Goal: Task Accomplishment & Management: Use online tool/utility

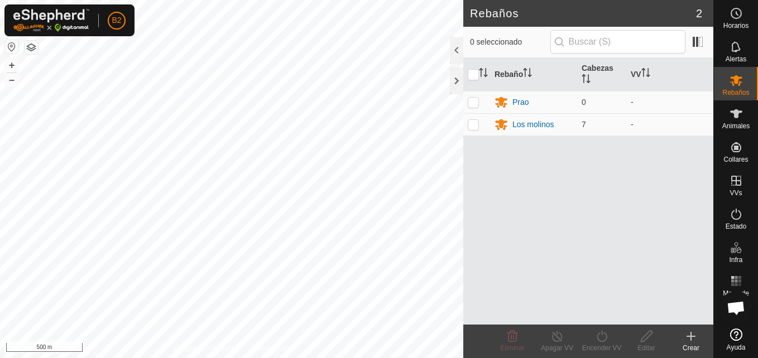
scroll to position [1405, 0]
click at [455, 83] on div at bounding box center [456, 81] width 13 height 27
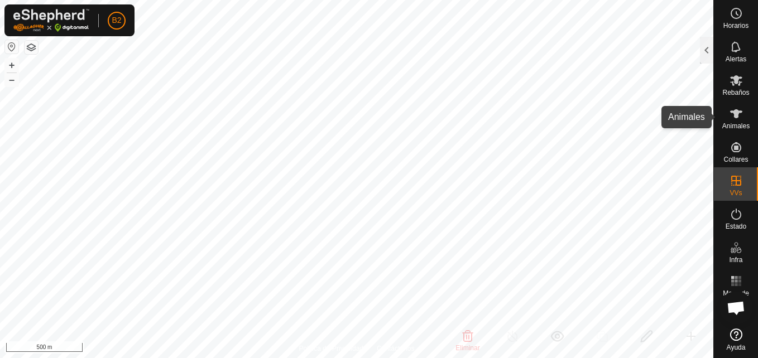
click at [737, 122] on es-animals-svg-icon at bounding box center [736, 114] width 20 height 18
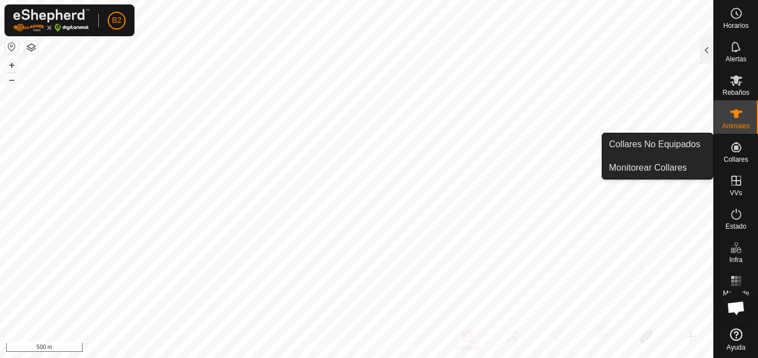
drag, startPoint x: 736, startPoint y: 135, endPoint x: 736, endPoint y: 147, distance: 11.7
click at [736, 147] on icon at bounding box center [736, 147] width 10 height 10
click at [673, 170] on link "Monitorear Collares" at bounding box center [657, 168] width 110 height 22
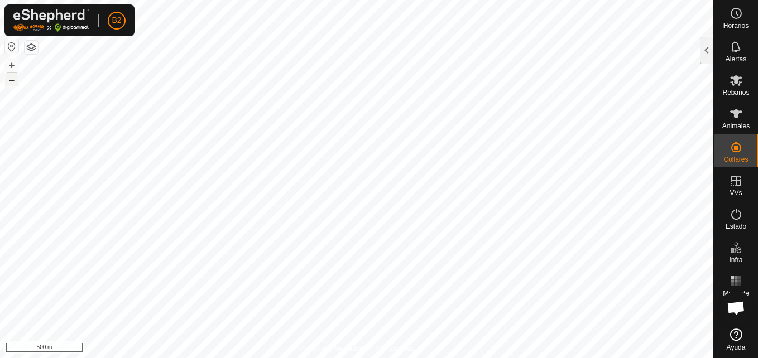
click at [13, 84] on button "–" at bounding box center [11, 79] width 13 height 13
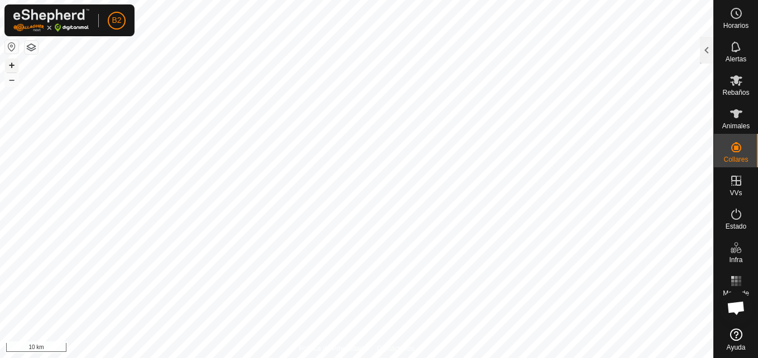
click at [13, 63] on button "+" at bounding box center [11, 65] width 13 height 13
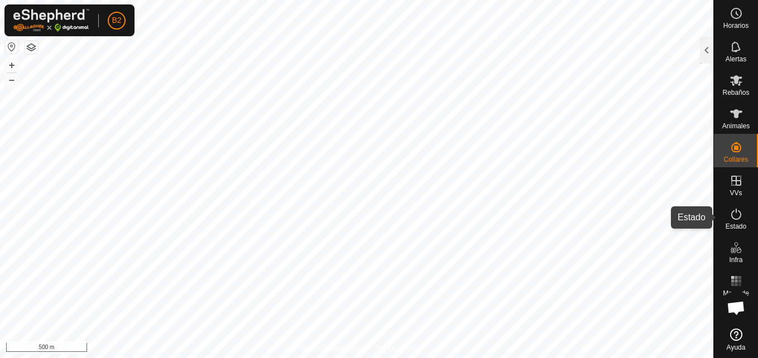
click at [732, 211] on icon at bounding box center [735, 214] width 13 height 13
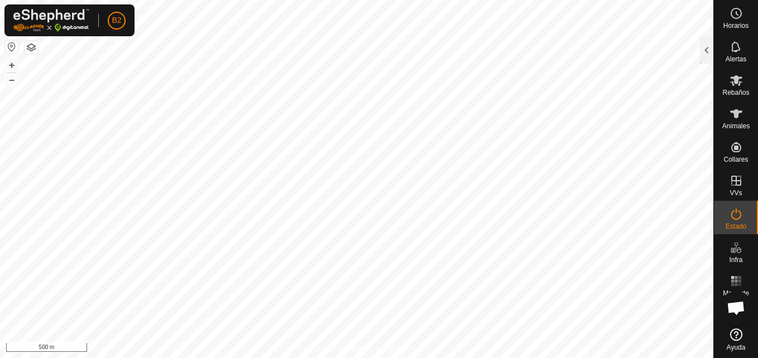
click at [732, 211] on icon at bounding box center [735, 214] width 13 height 13
click at [705, 54] on div at bounding box center [706, 50] width 13 height 27
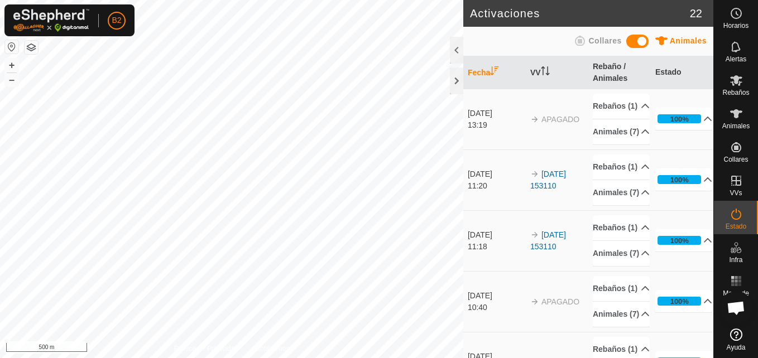
click at [637, 44] on span at bounding box center [637, 41] width 22 height 13
click at [722, 119] on div "Animales" at bounding box center [736, 116] width 44 height 33
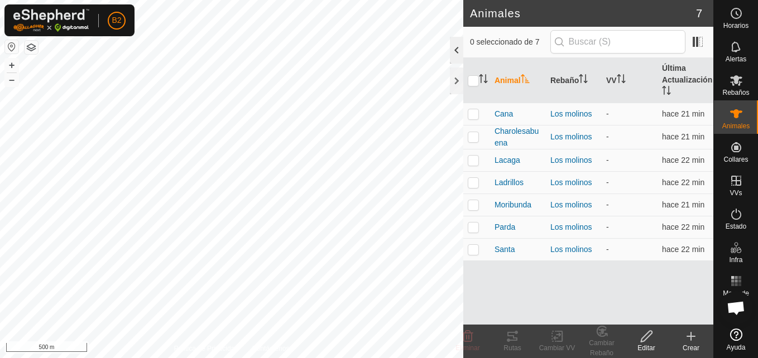
click at [459, 52] on div at bounding box center [456, 50] width 13 height 27
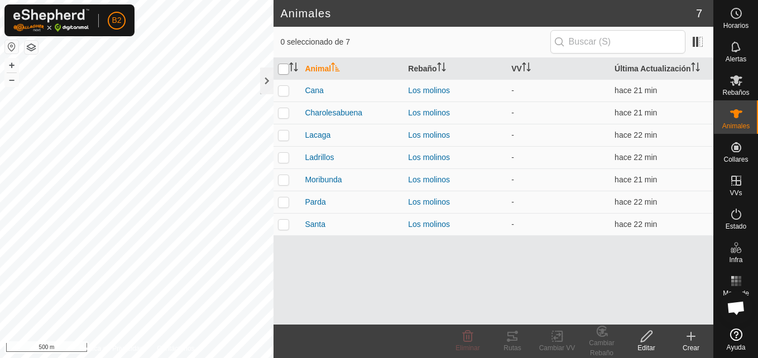
click at [283, 69] on input "checkbox" at bounding box center [283, 69] width 11 height 11
checkbox input "true"
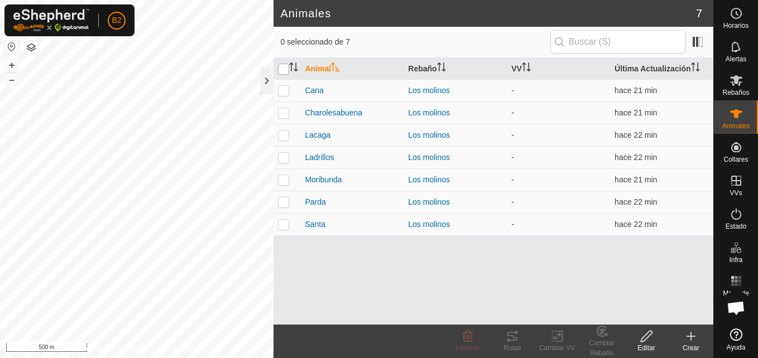
checkbox input "true"
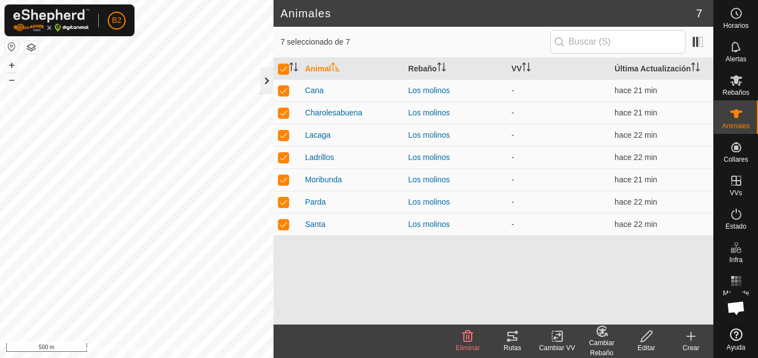
click at [268, 80] on div at bounding box center [266, 81] width 13 height 27
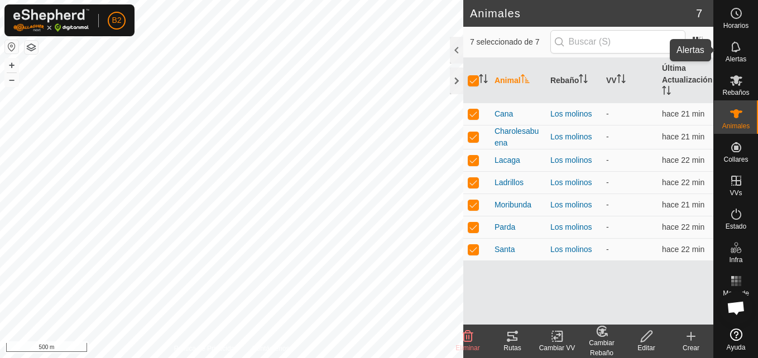
click at [737, 61] on span "Alertas" at bounding box center [735, 59] width 21 height 7
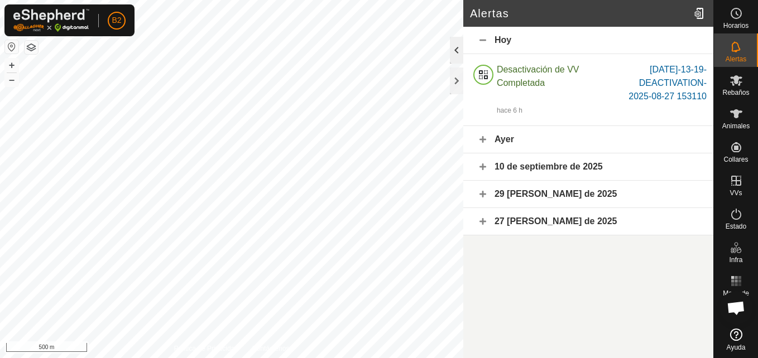
click at [458, 56] on div at bounding box center [456, 50] width 13 height 27
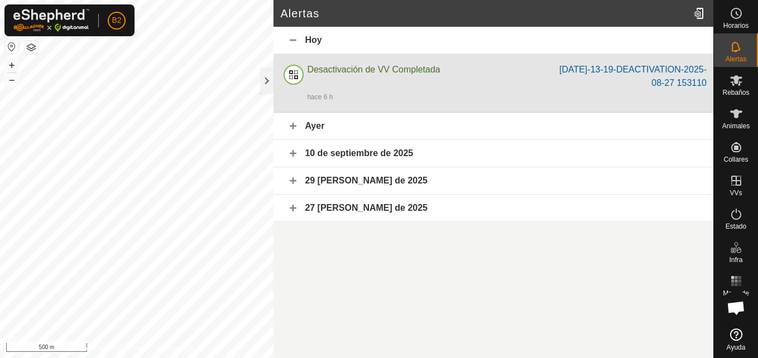
click at [688, 79] on div "[DATE]-13-19-DEACTIVATION-2025-08-27 153110" at bounding box center [627, 76] width 160 height 27
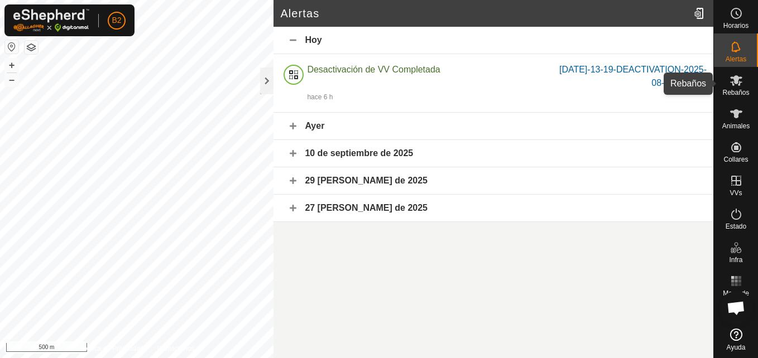
click at [738, 87] on es-mob-svg-icon at bounding box center [736, 80] width 20 height 18
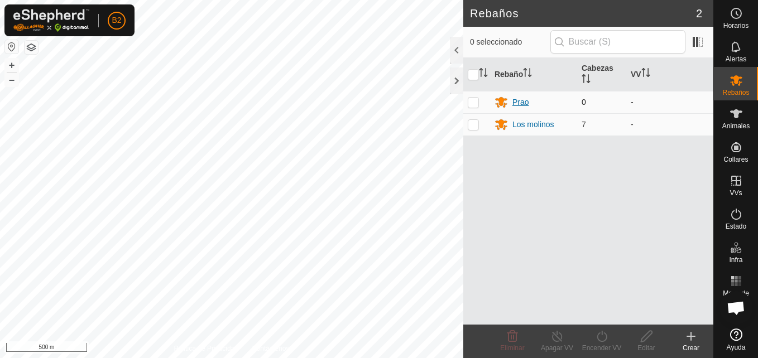
click at [506, 104] on icon at bounding box center [501, 103] width 12 height 11
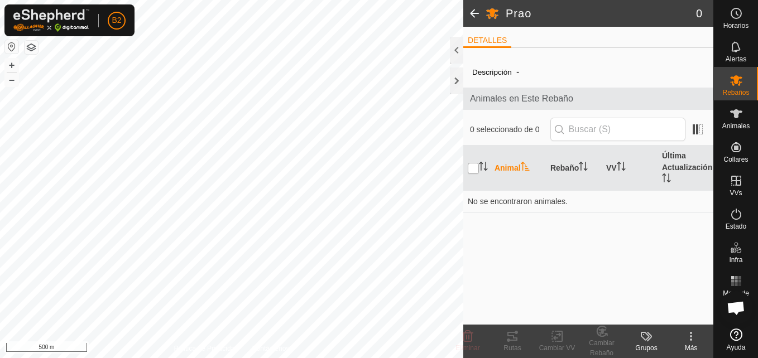
click at [474, 169] on input "checkbox" at bounding box center [473, 168] width 11 height 11
click at [474, 174] on th at bounding box center [476, 168] width 27 height 45
click at [474, 171] on input "checkbox" at bounding box center [473, 168] width 11 height 11
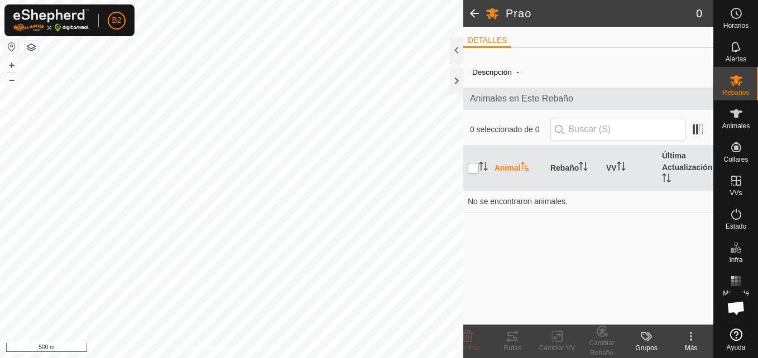
click at [474, 171] on input "checkbox" at bounding box center [473, 168] width 11 height 11
checkbox input "true"
click at [458, 50] on div at bounding box center [456, 50] width 13 height 27
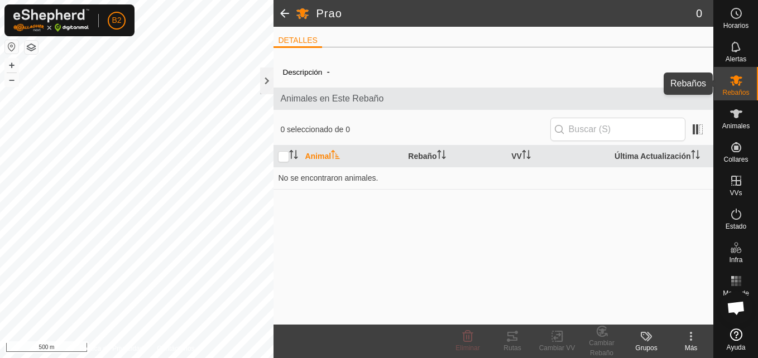
click at [722, 87] on div "Rebaños" at bounding box center [736, 83] width 44 height 33
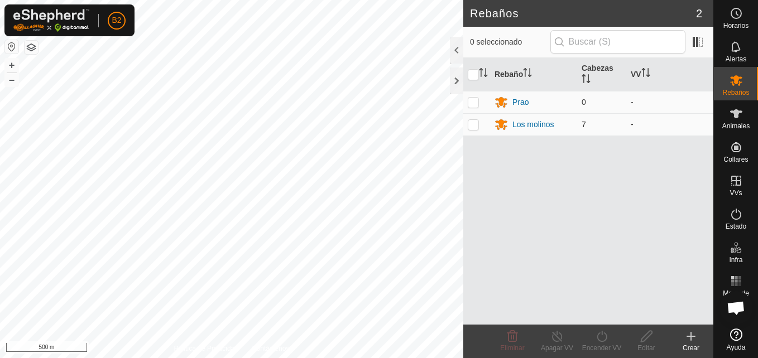
click at [529, 132] on td "Los molinos" at bounding box center [533, 124] width 87 height 22
click at [529, 126] on div "Los molinos" at bounding box center [533, 125] width 42 height 12
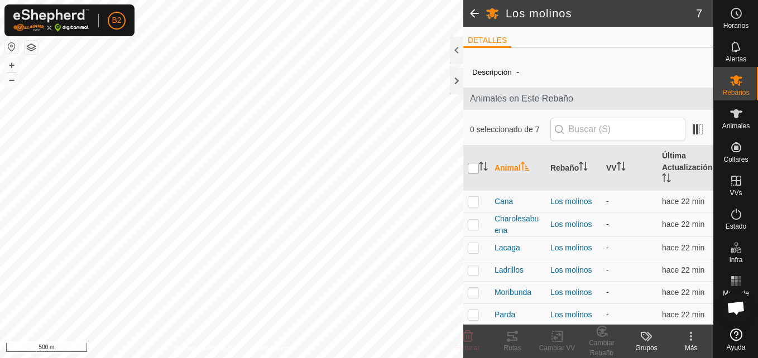
click at [478, 170] on input "checkbox" at bounding box center [473, 168] width 11 height 11
checkbox input "true"
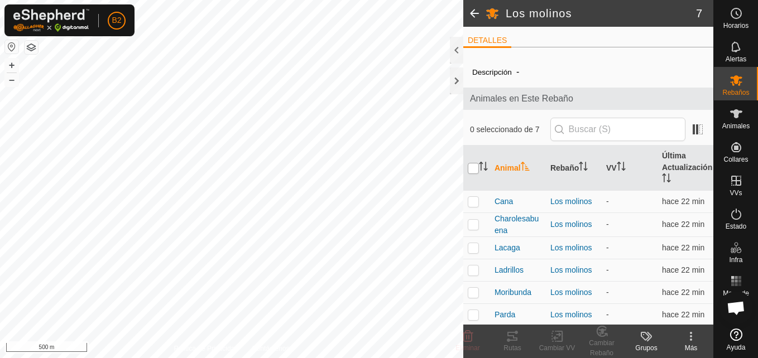
checkbox input "true"
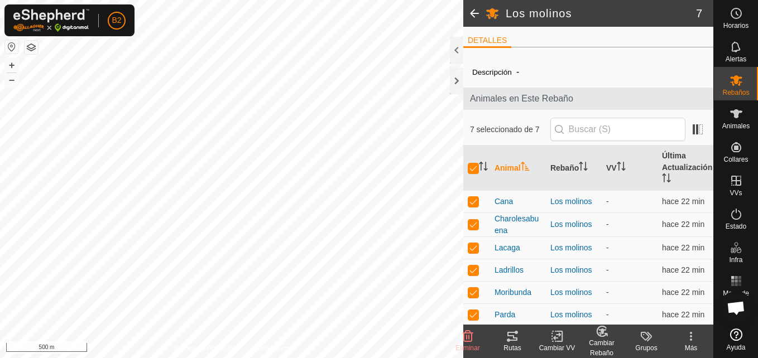
click at [560, 348] on div "Cambiar VV" at bounding box center [557, 348] width 45 height 10
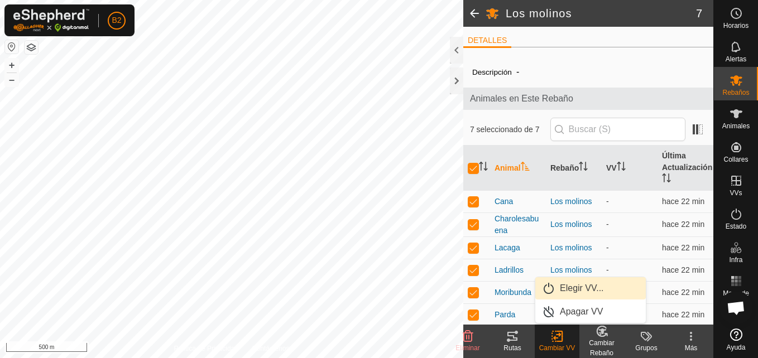
click at [585, 287] on link "Elegir VV..." at bounding box center [590, 288] width 110 height 22
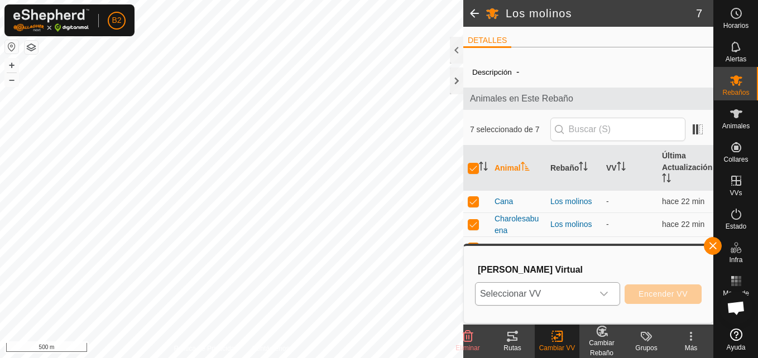
click at [608, 295] on icon "dropdown trigger" at bounding box center [603, 294] width 9 height 9
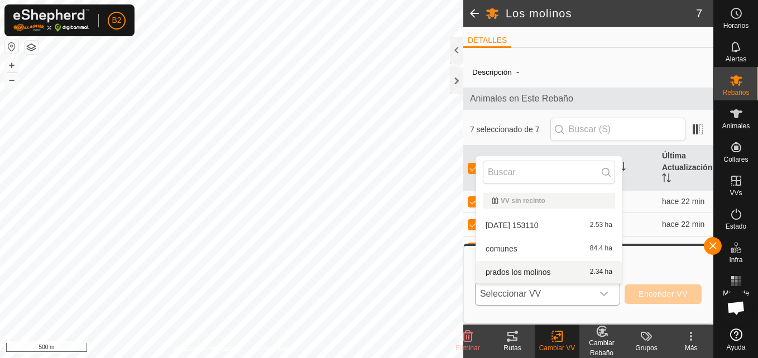
click at [602, 273] on li "prados los molinos 2.34 ha" at bounding box center [549, 272] width 146 height 22
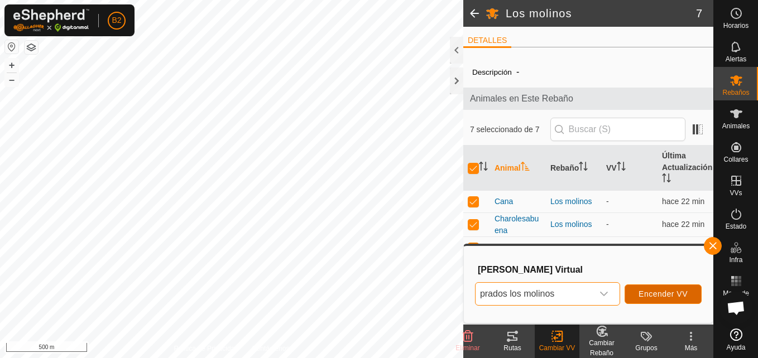
click at [645, 292] on span "Encender VV" at bounding box center [662, 294] width 49 height 9
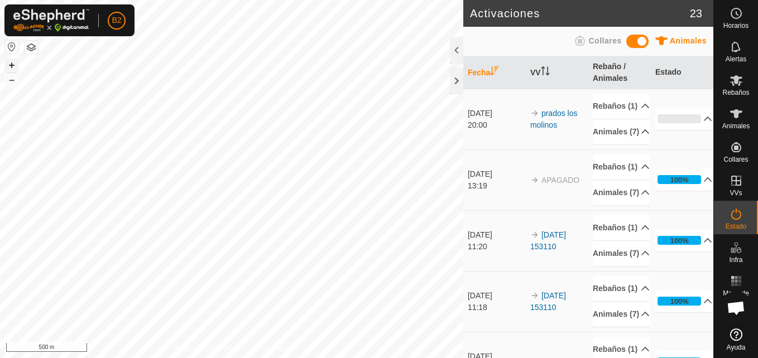
click at [12, 63] on button "+" at bounding box center [11, 65] width 13 height 13
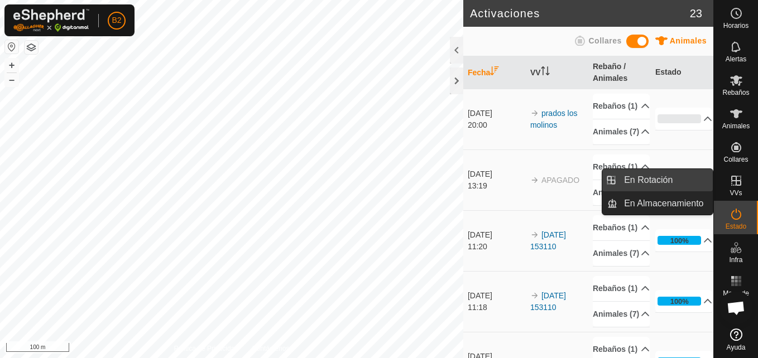
click at [693, 178] on link "En Rotación" at bounding box center [664, 180] width 95 height 22
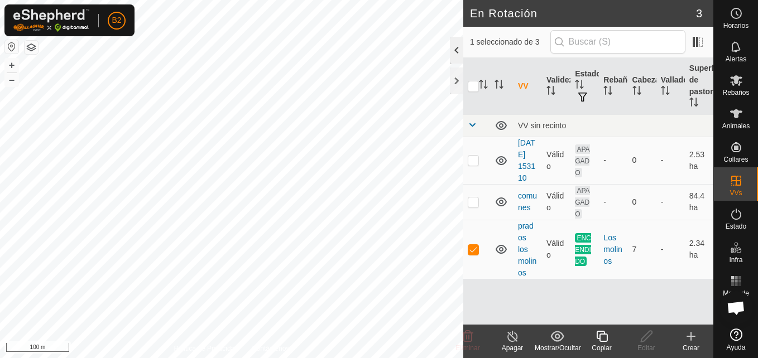
click at [459, 51] on div at bounding box center [456, 50] width 13 height 27
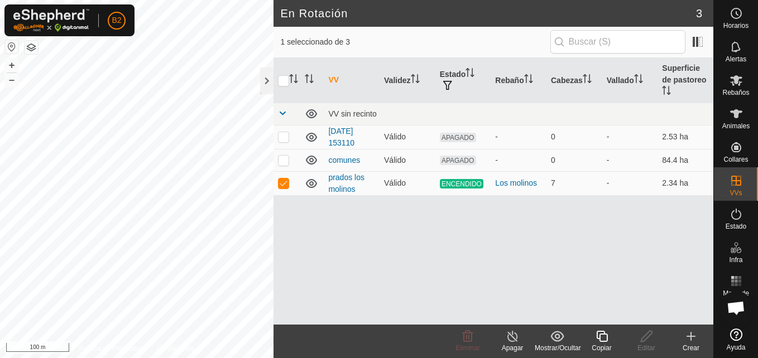
click at [690, 11] on h2 "En Rotación" at bounding box center [488, 13] width 416 height 13
checkbox input "true"
click at [697, 42] on span at bounding box center [698, 42] width 18 height 18
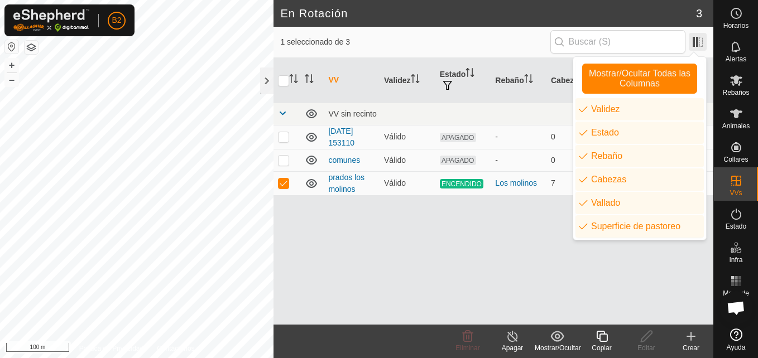
click at [697, 42] on span at bounding box center [698, 42] width 18 height 18
